Goal: Information Seeking & Learning: Learn about a topic

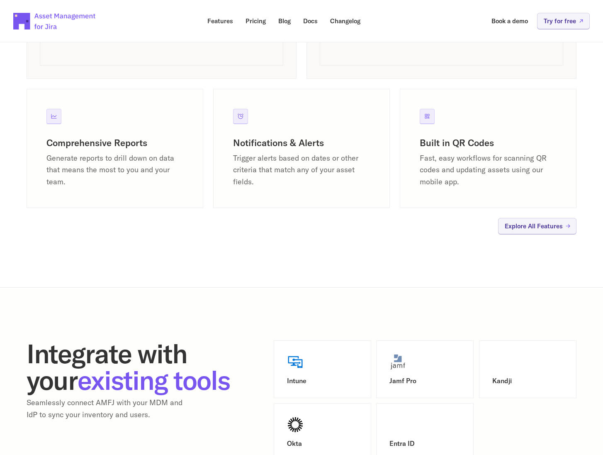
scroll to position [913, 0]
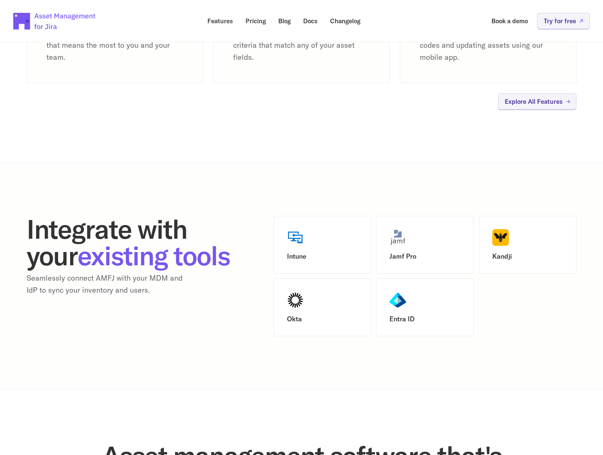
click at [248, 287] on div "Integrate with your existing tools Seamlessly connect AMFJ with your MDM and Id…" at bounding box center [302, 276] width 550 height 120
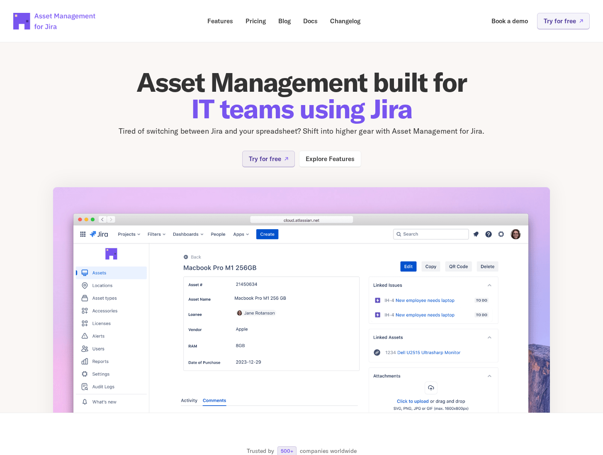
scroll to position [41, 0]
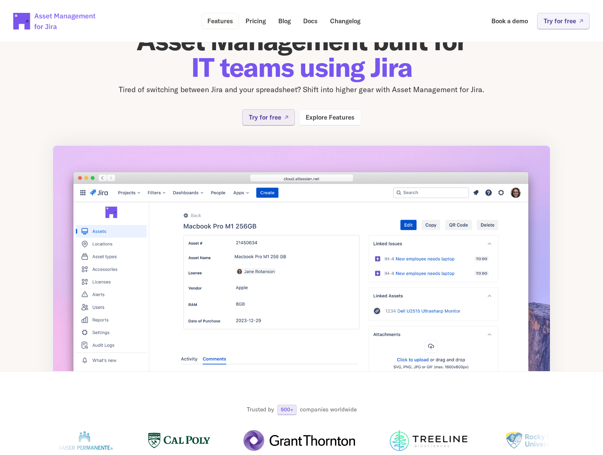
click at [223, 22] on p "Features" at bounding box center [220, 21] width 26 height 6
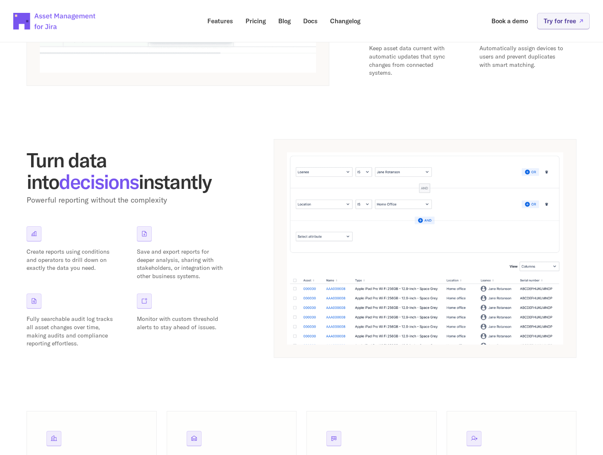
scroll to position [705, 0]
